Goal: Transaction & Acquisition: Book appointment/travel/reservation

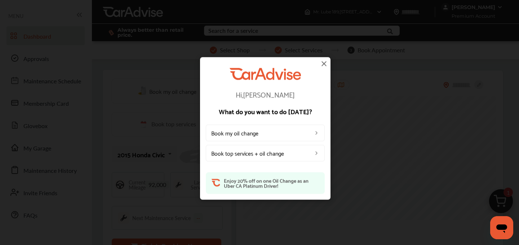
click at [325, 63] on img at bounding box center [324, 63] width 9 height 9
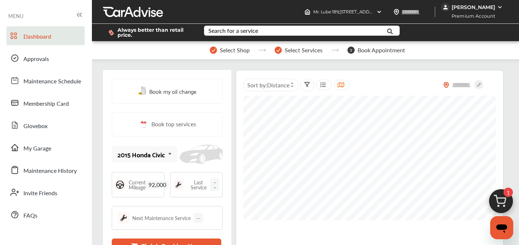
click at [504, 200] on img at bounding box center [501, 203] width 35 height 35
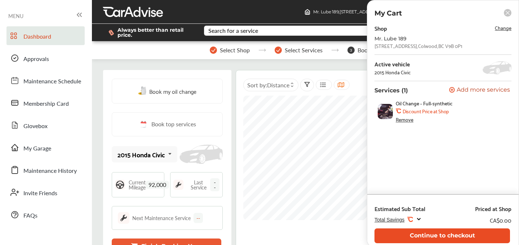
click at [437, 232] on button "Continue to checkout" at bounding box center [443, 235] width 136 height 15
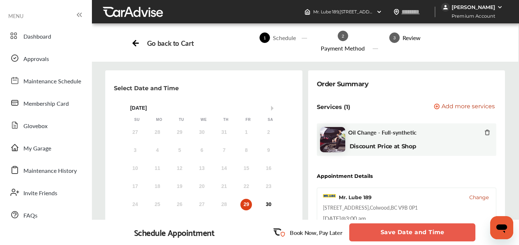
click at [410, 232] on button "Save Date and Time" at bounding box center [412, 232] width 126 height 18
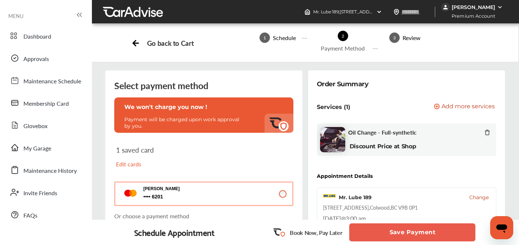
click at [419, 232] on button "Save Payment" at bounding box center [412, 232] width 126 height 18
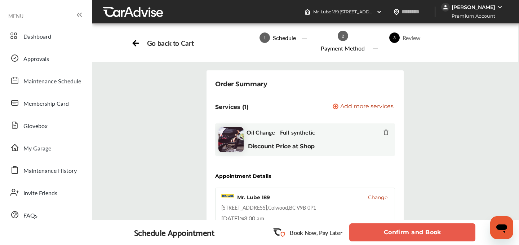
click at [417, 232] on button "Confirm and Book" at bounding box center [412, 232] width 126 height 18
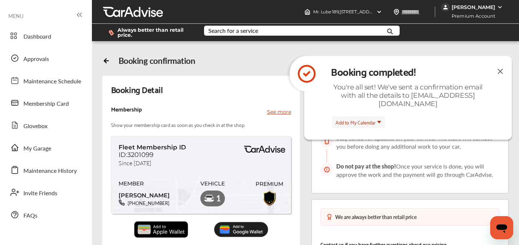
click at [497, 74] on img at bounding box center [500, 71] width 9 height 9
